Goal: Browse casually

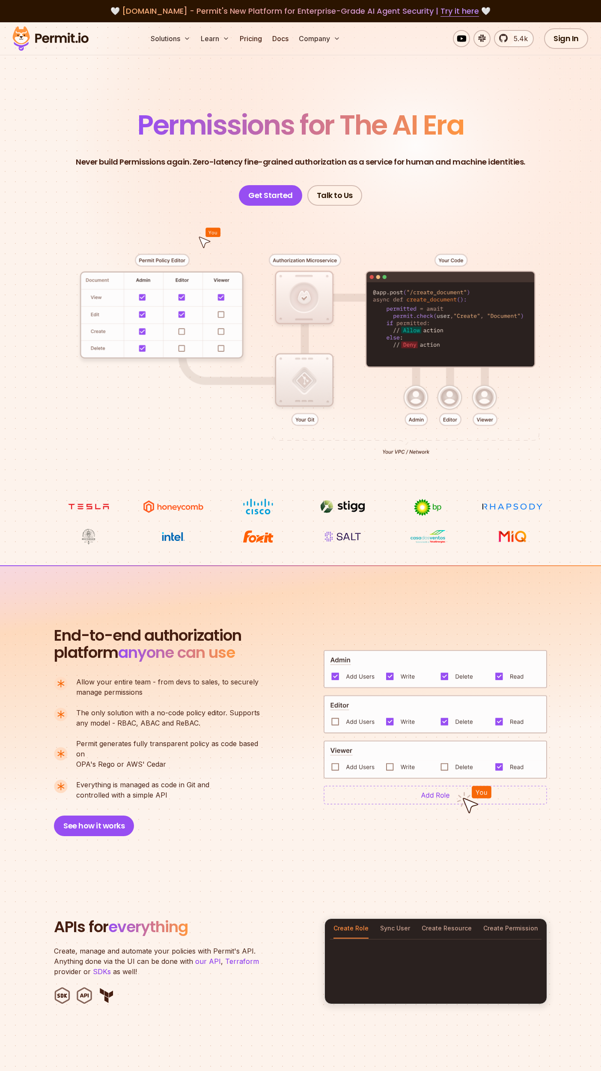
click at [182, 158] on p "Never build Permissions again. Zero-latency fine-grained authorization as a ser…" at bounding box center [301, 162] width 450 height 12
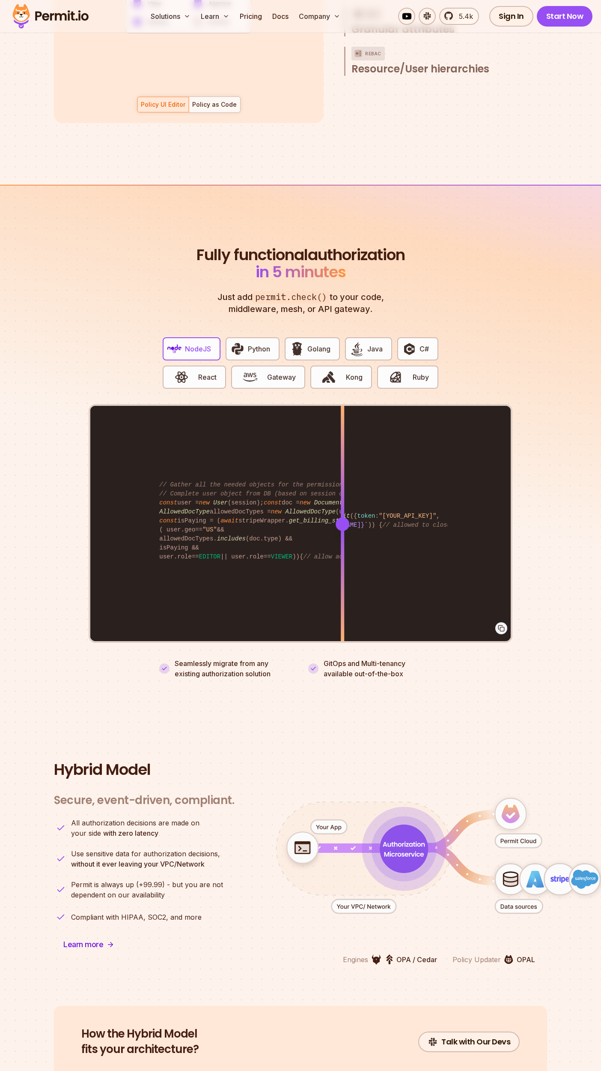
scroll to position [1384, 0]
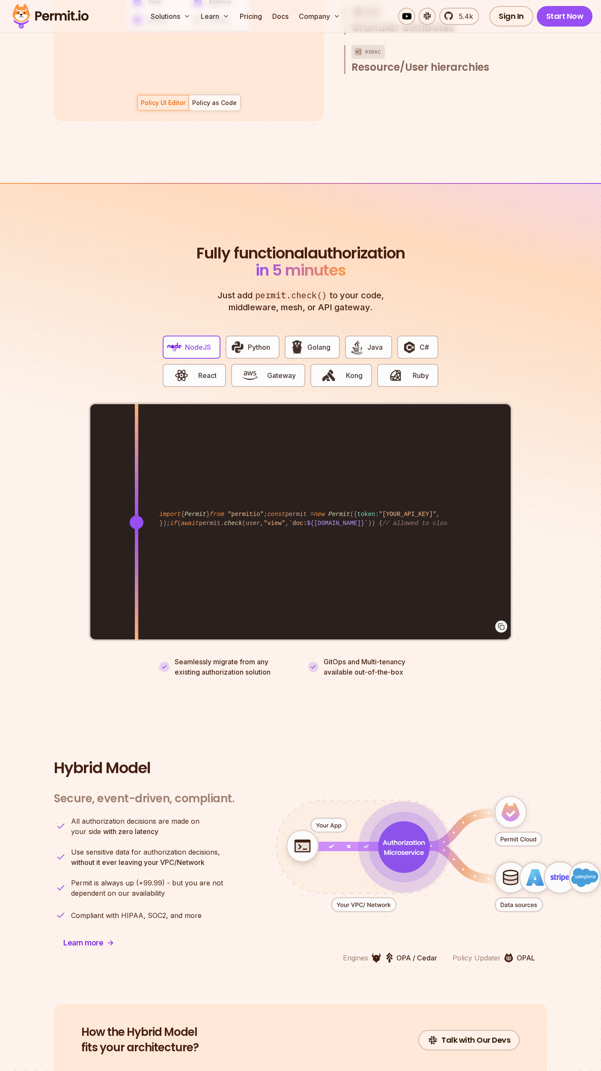
drag, startPoint x: 341, startPoint y: 513, endPoint x: 137, endPoint y: 509, distance: 204.4
click at [137, 515] on div at bounding box center [137, 522] width 14 height 14
click at [204, 364] on button "React" at bounding box center [194, 375] width 63 height 23
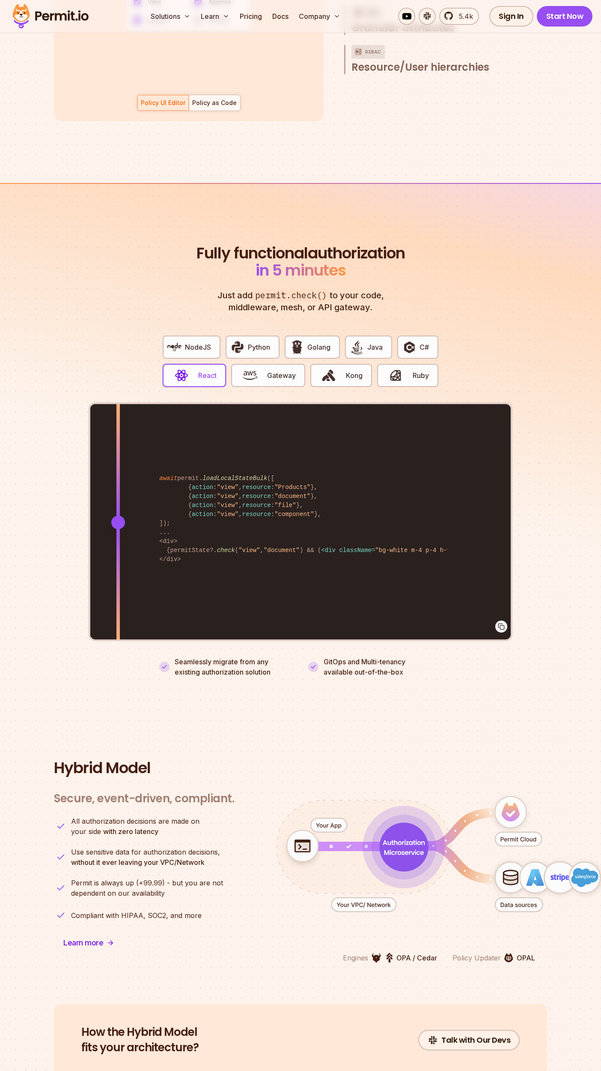
drag, startPoint x: 344, startPoint y: 509, endPoint x: 118, endPoint y: 536, distance: 227.4
click at [118, 536] on div at bounding box center [118, 522] width 3 height 236
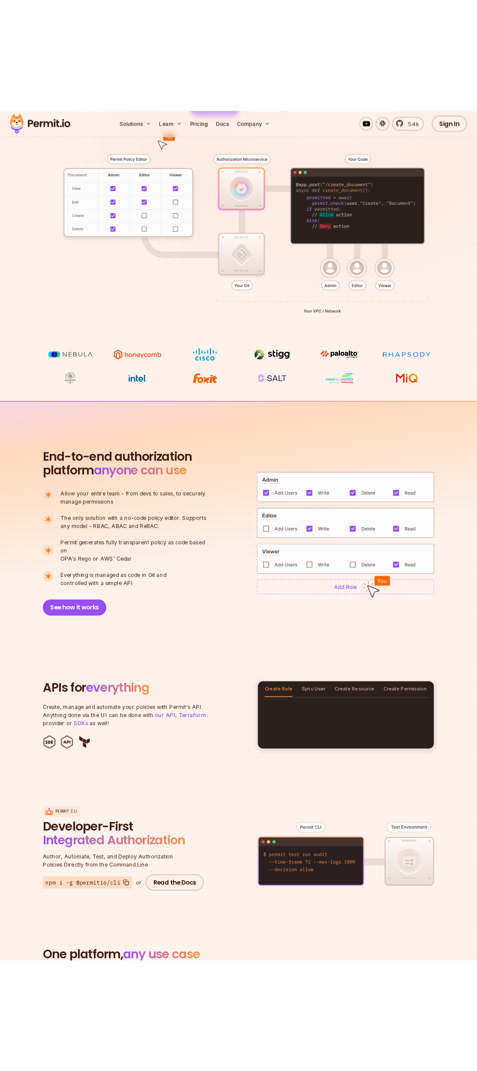
scroll to position [0, 0]
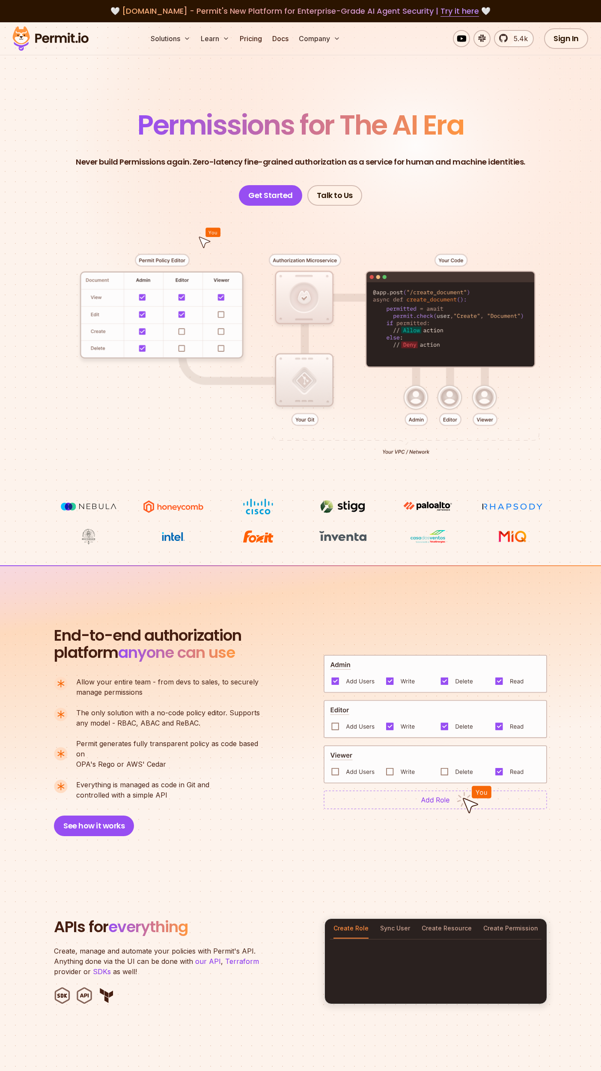
click at [165, 147] on header "Permissions for The AI Era Never build Permissions again. Zero-latency fine-gra…" at bounding box center [301, 158] width 560 height 94
click at [135, 164] on p "Never build Permissions again. Zero-latency fine-grained authorization as a ser…" at bounding box center [301, 162] width 450 height 12
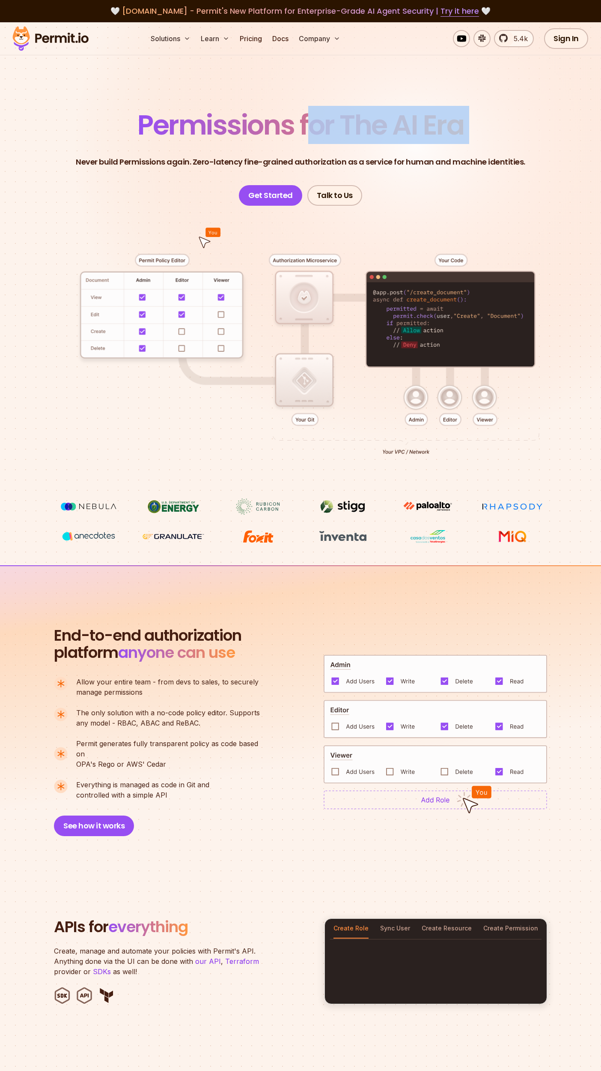
drag, startPoint x: 306, startPoint y: 126, endPoint x: 534, endPoint y: 126, distance: 228.3
click at [534, 126] on header "Permissions for The AI Era Never build Permissions again. Zero-latency fine-gra…" at bounding box center [301, 158] width 560 height 94
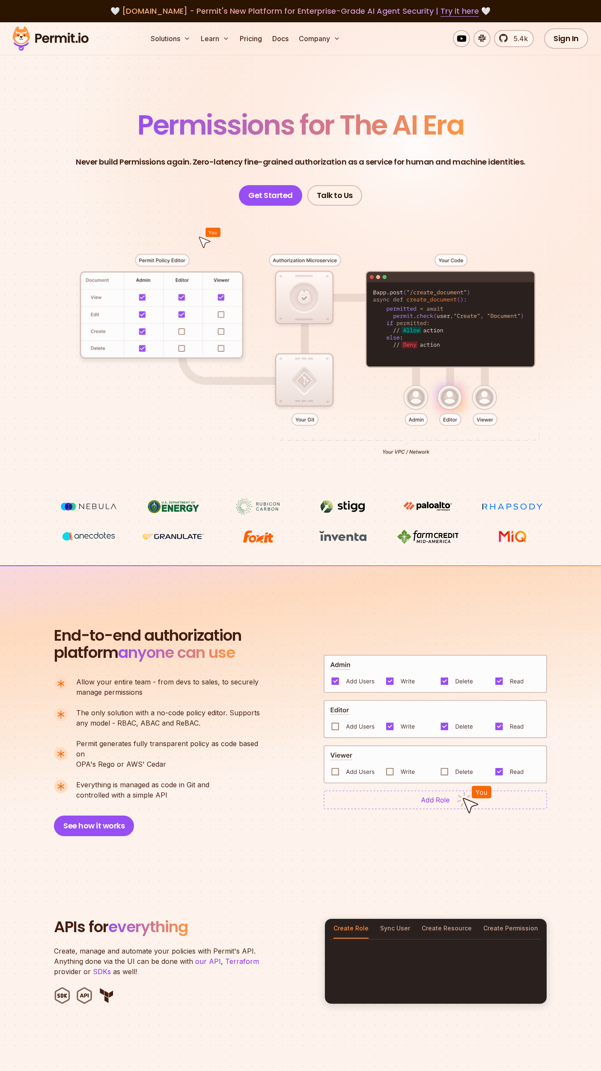
click at [431, 203] on header "Permissions for The AI Era Never build Permissions again. Zero-latency fine-gra…" at bounding box center [301, 158] width 560 height 94
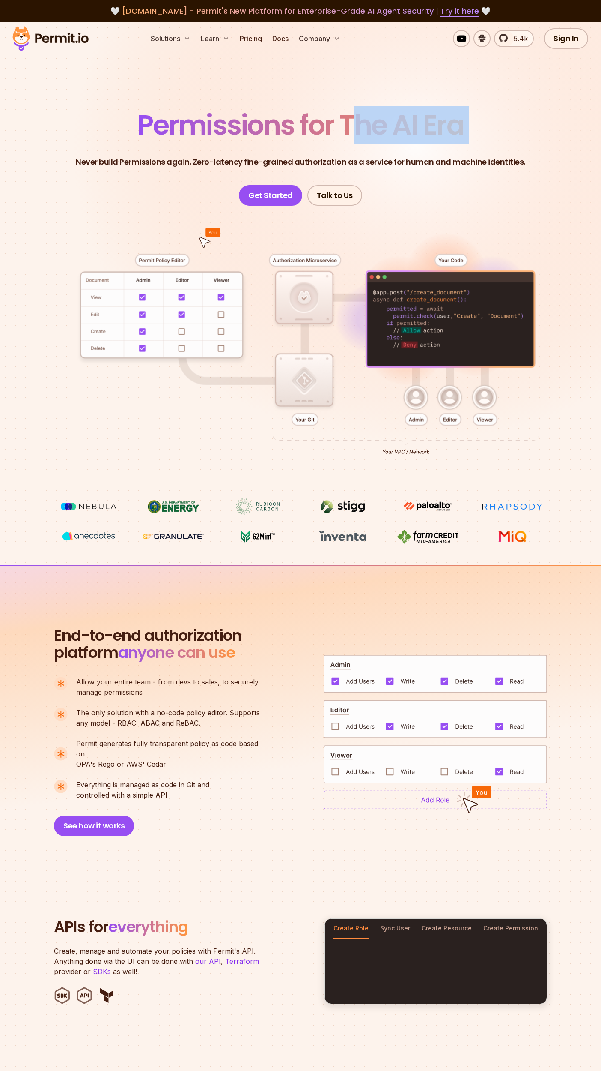
drag, startPoint x: 352, startPoint y: 128, endPoint x: 526, endPoint y: 126, distance: 174.0
click at [526, 126] on header "Permissions for The AI Era Never build Permissions again. Zero-latency fine-gra…" at bounding box center [301, 158] width 560 height 94
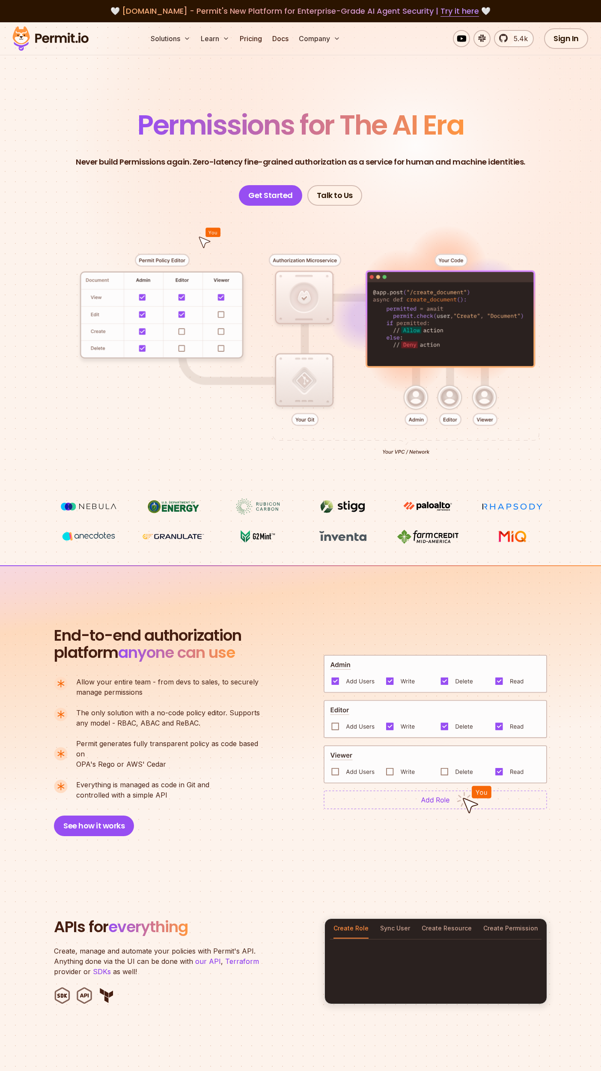
click at [335, 131] on span "Permissions for The AI Era" at bounding box center [301, 125] width 326 height 38
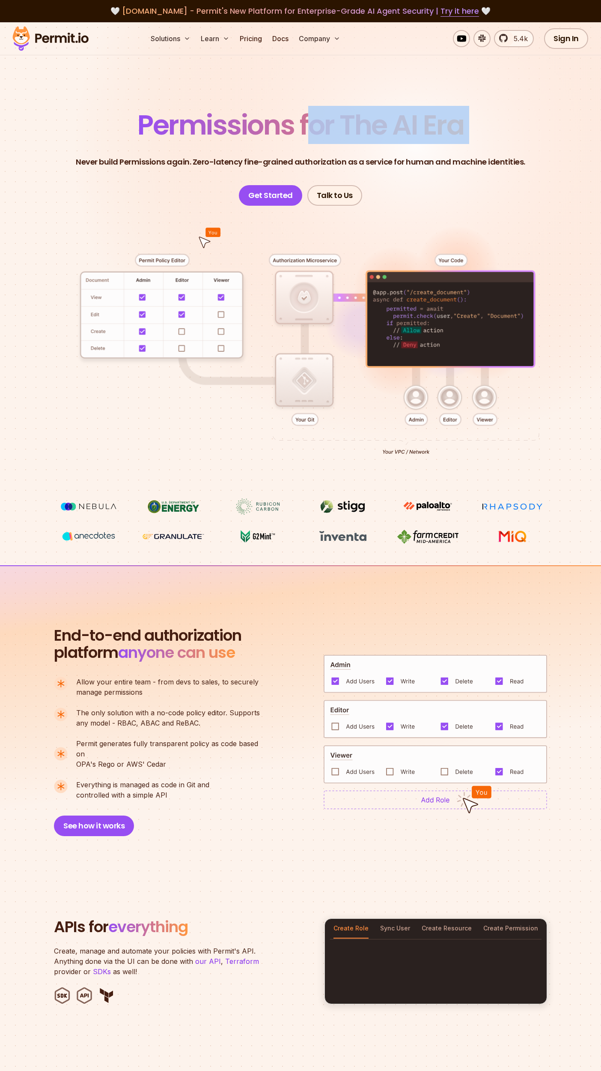
drag, startPoint x: 304, startPoint y: 129, endPoint x: 586, endPoint y: 134, distance: 281.5
click at [586, 134] on section "Permissions for The AI Era Never build Permissions again. Zero-latency fine-gra…" at bounding box center [300, 293] width 601 height 543
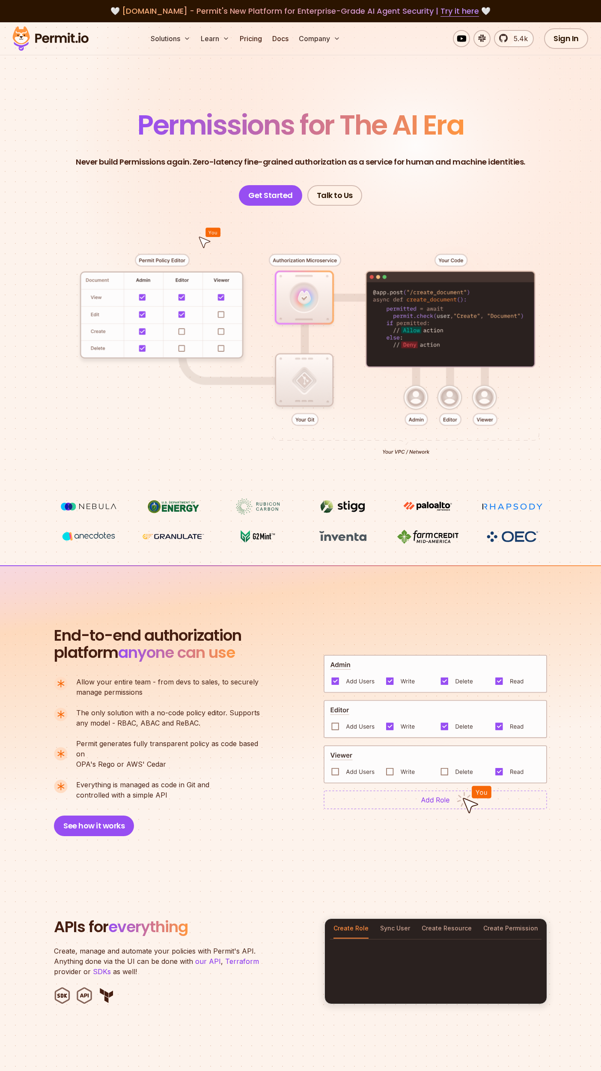
click at [417, 136] on span "Permissions for The AI Era" at bounding box center [301, 125] width 326 height 38
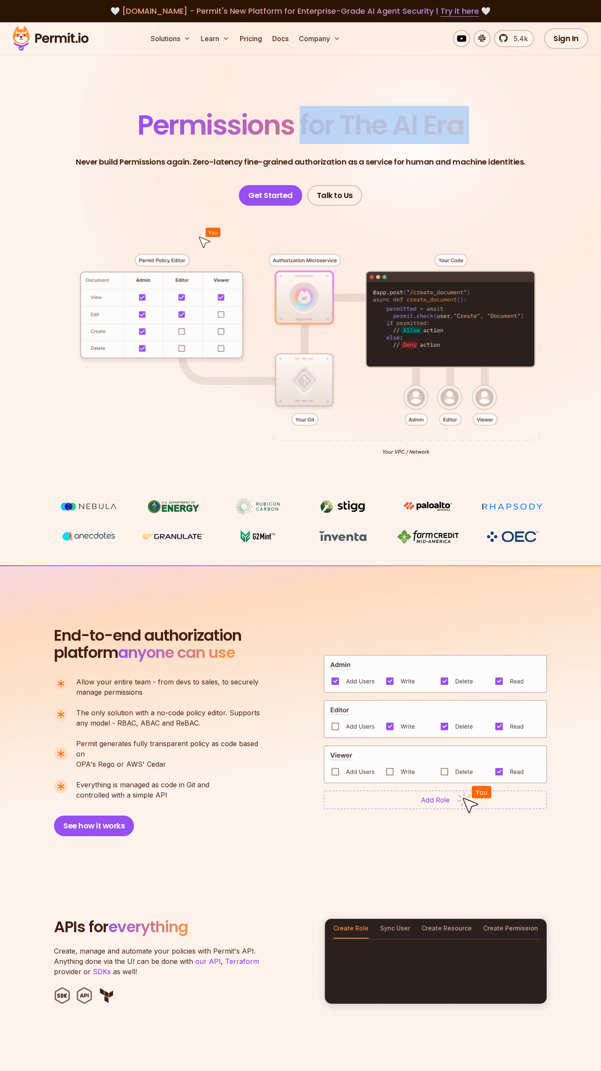
drag, startPoint x: 302, startPoint y: 129, endPoint x: 542, endPoint y: 135, distance: 240.0
click at [542, 135] on header "Permissions for The AI Era Never build Permissions again. Zero-latency fine-gra…" at bounding box center [301, 158] width 560 height 94
click at [390, 122] on span "Permissions for The AI Era" at bounding box center [301, 125] width 326 height 38
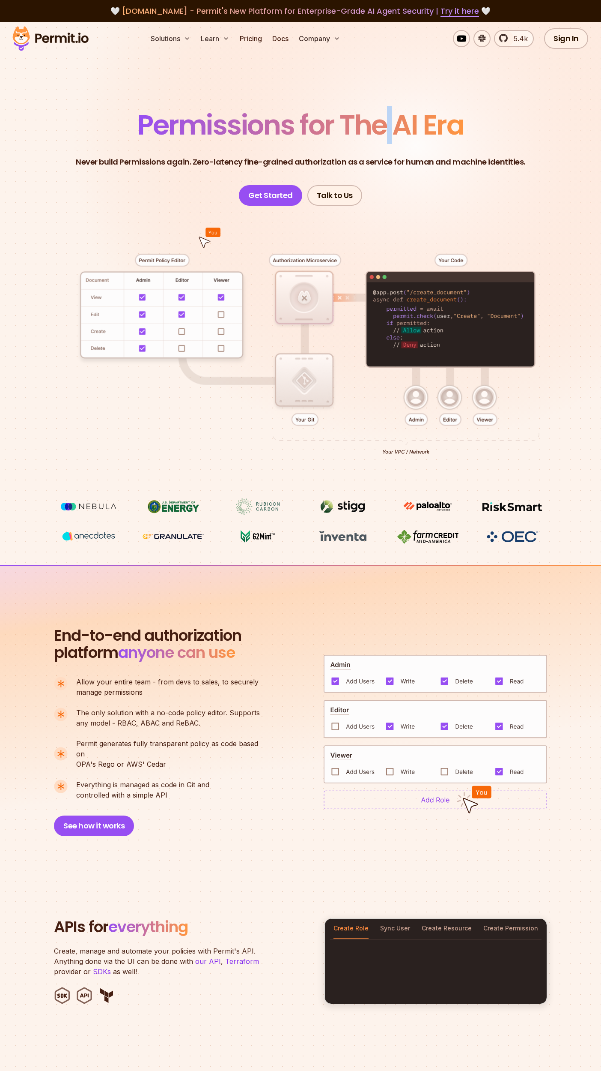
click at [390, 122] on span "Permissions for The AI Era" at bounding box center [301, 125] width 326 height 38
click at [400, 123] on span "Permissions for The AI Era" at bounding box center [301, 125] width 326 height 38
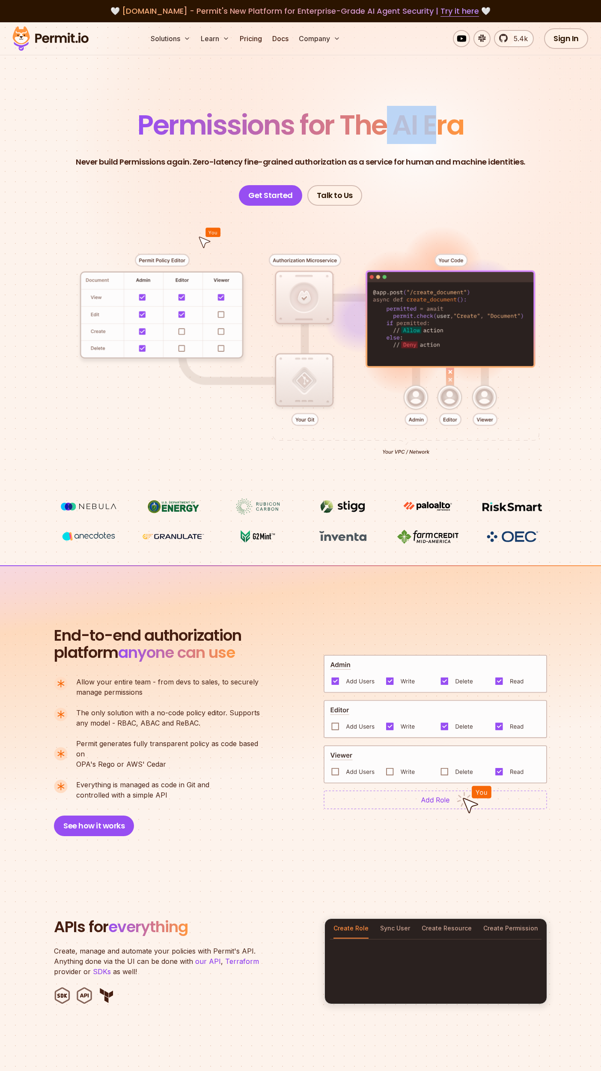
drag, startPoint x: 389, startPoint y: 123, endPoint x: 436, endPoint y: 123, distance: 46.3
click at [436, 123] on span "Permissions for The AI Era" at bounding box center [301, 125] width 326 height 38
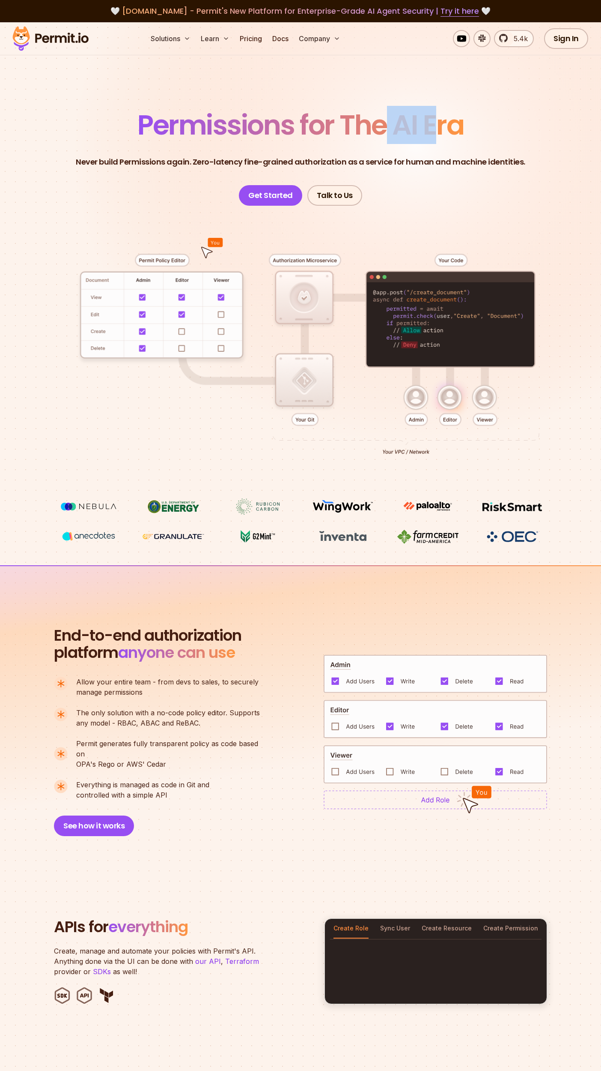
click at [436, 123] on span "Permissions for The AI Era" at bounding box center [301, 125] width 326 height 38
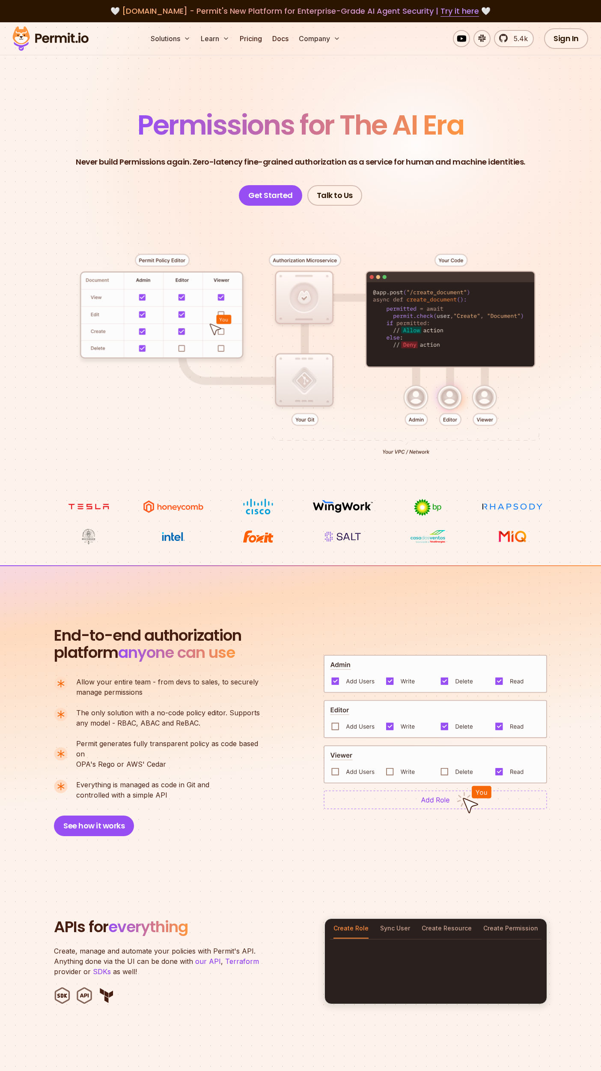
click at [279, 610] on section "End-to-end authorization platform anyone can use A no-code authorization platfo…" at bounding box center [300, 721] width 601 height 312
click at [274, 628] on div "End-to-end authorization platform anyone can use A no-code authorization platfo…" at bounding box center [301, 731] width 494 height 209
